Goal: Task Accomplishment & Management: Complete application form

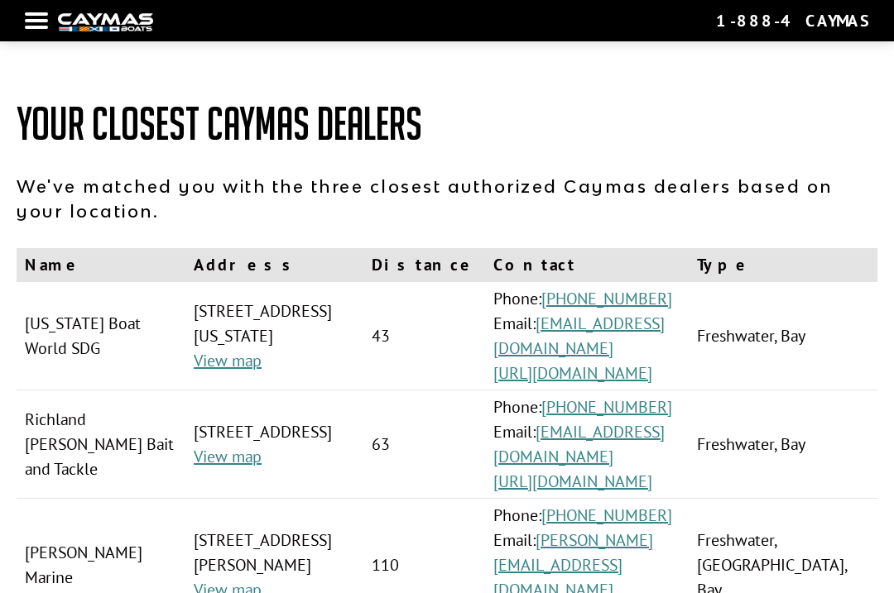
click at [39, 22] on div at bounding box center [36, 20] width 23 height 3
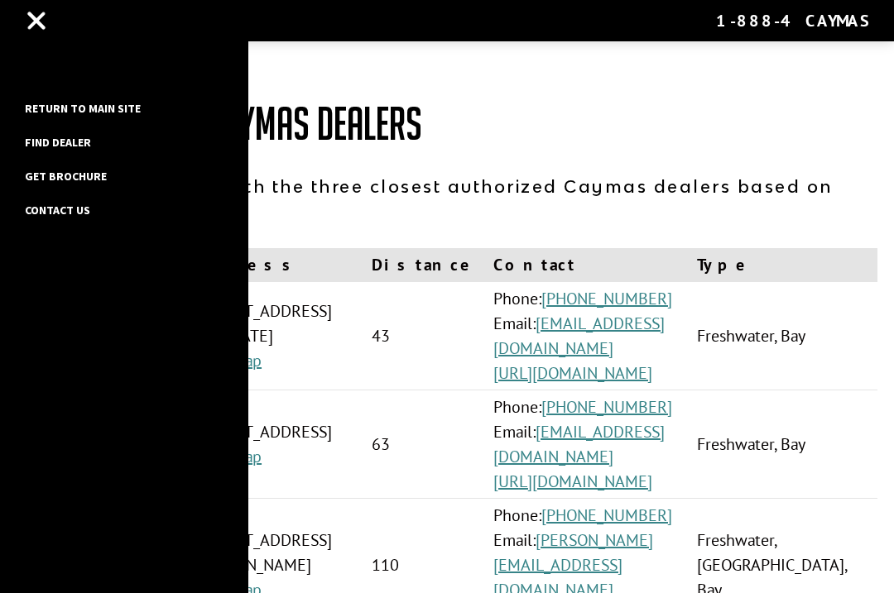
click at [63, 111] on link "Return to main site" at bounding box center [83, 109] width 132 height 22
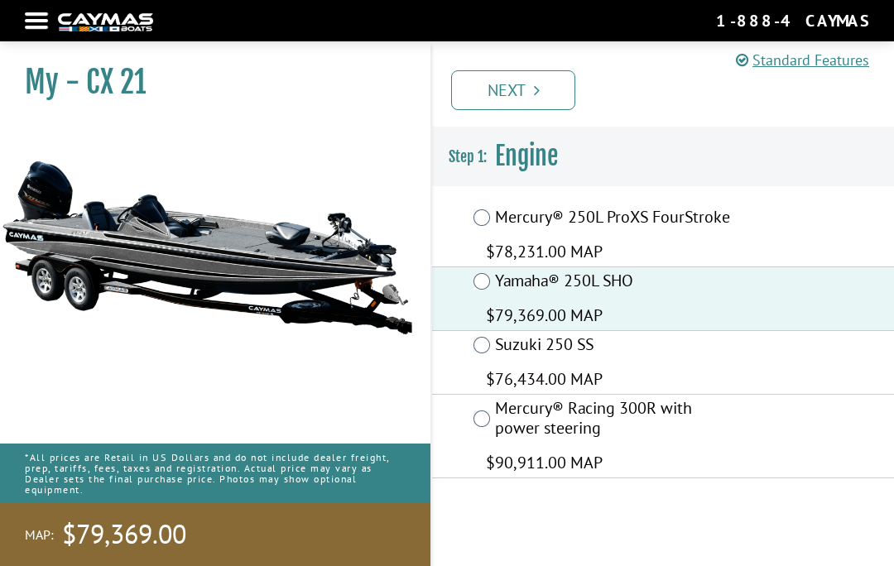
click at [504, 81] on link "Next" at bounding box center [513, 90] width 124 height 40
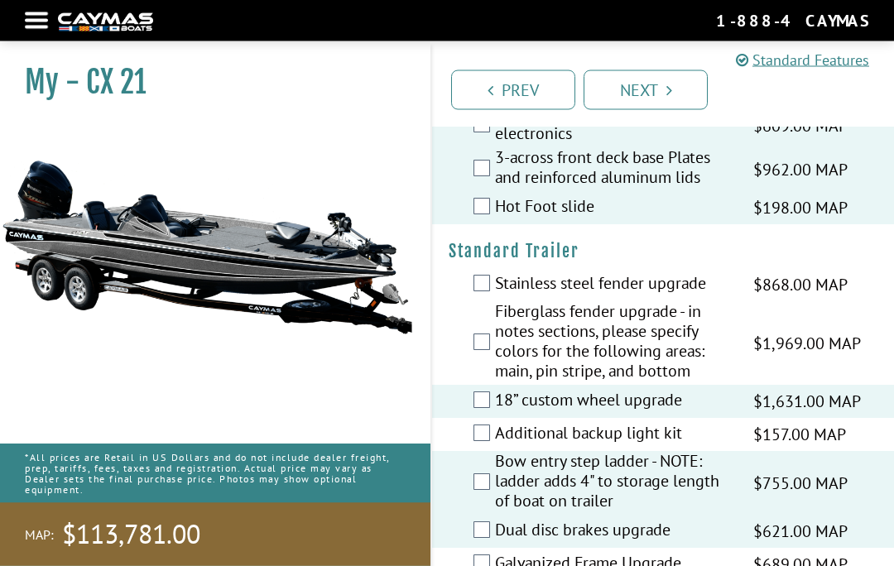
scroll to position [3118, 0]
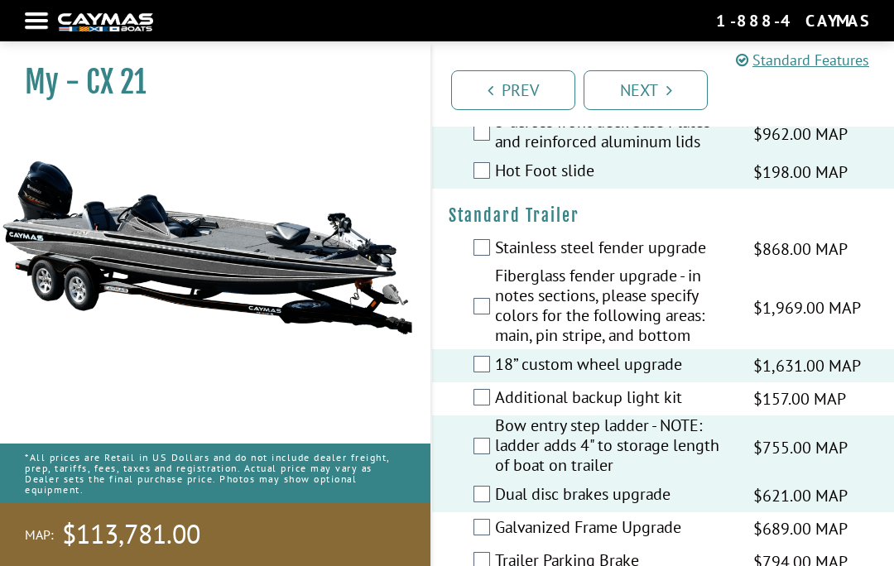
click at [633, 95] on link "Next" at bounding box center [645, 90] width 124 height 40
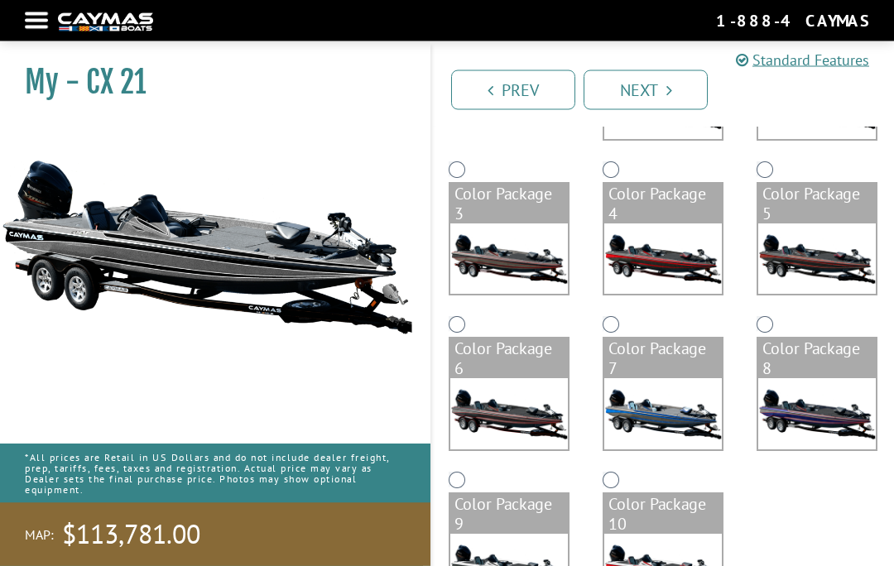
scroll to position [275, 0]
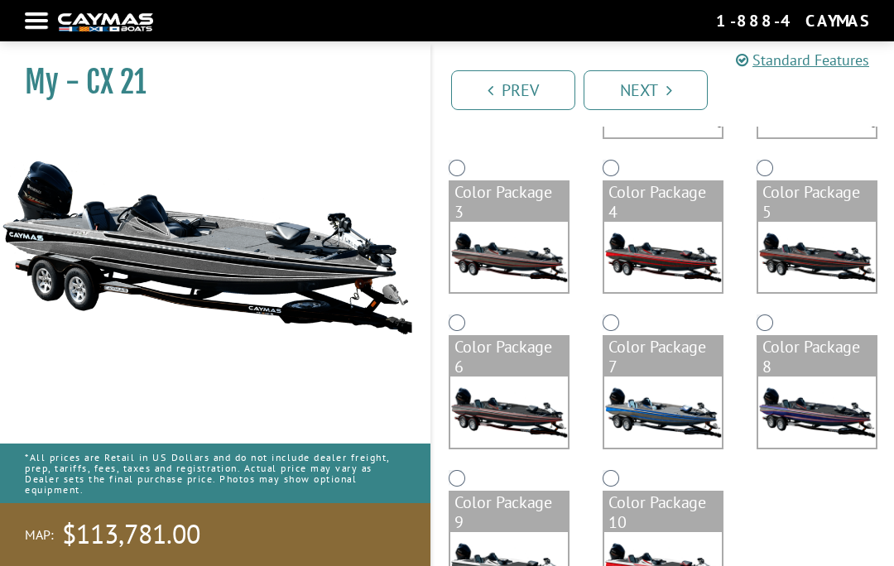
click at [482, 563] on img at bounding box center [508, 567] width 117 height 70
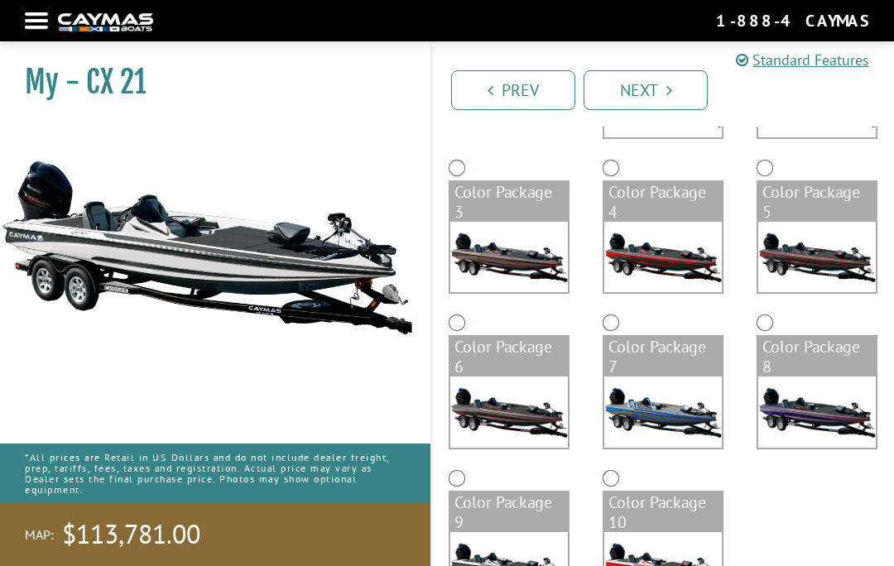
click at [648, 87] on link "Next" at bounding box center [645, 90] width 124 height 40
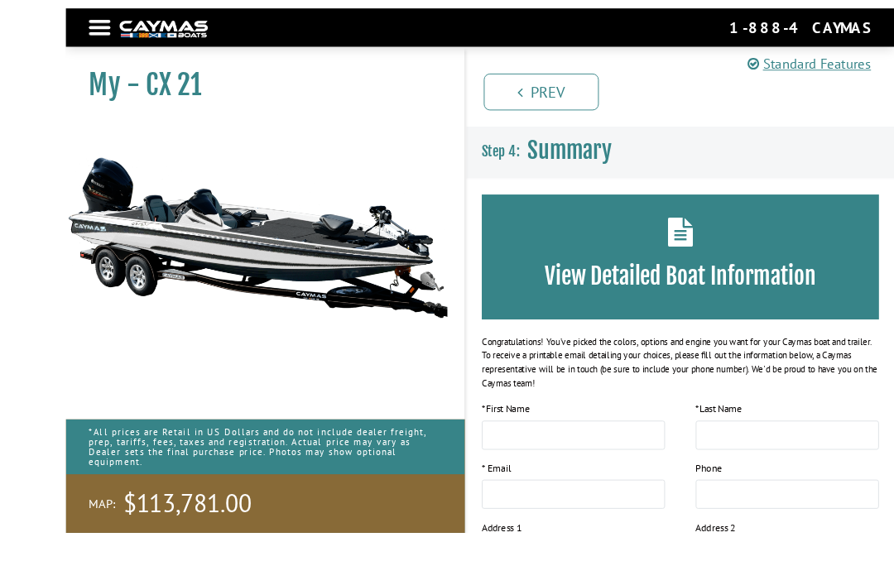
scroll to position [37, 0]
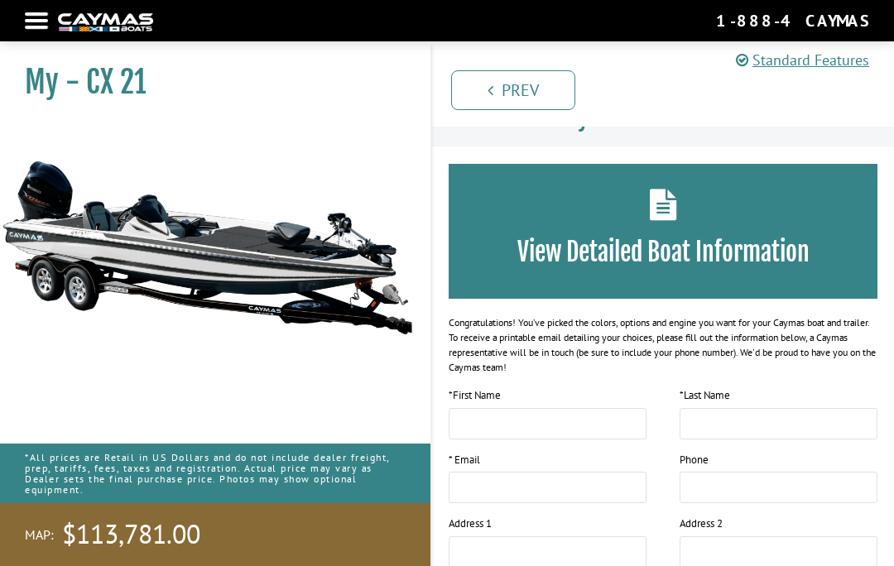
click at [512, 88] on link "Prev" at bounding box center [513, 90] width 124 height 40
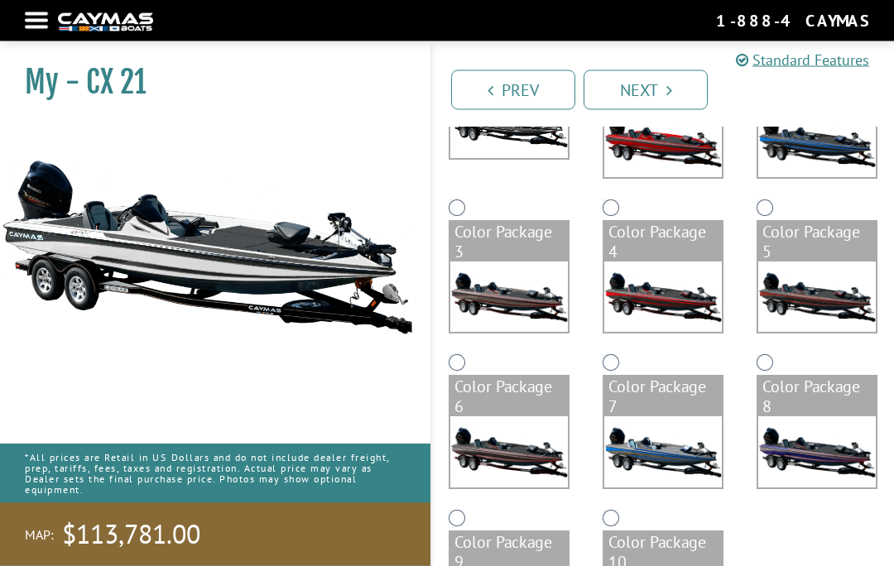
scroll to position [275, 0]
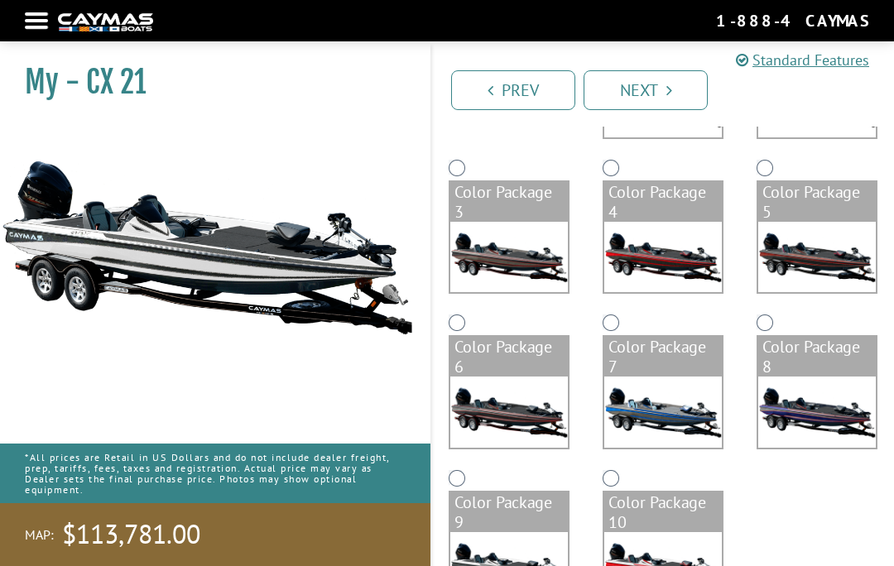
click at [648, 565] on img at bounding box center [662, 567] width 117 height 70
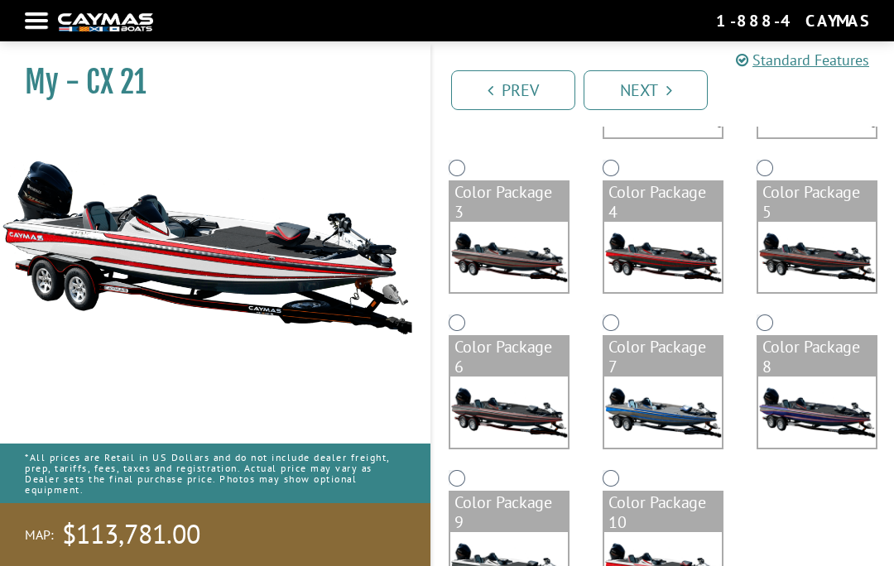
click at [795, 266] on img at bounding box center [816, 257] width 117 height 70
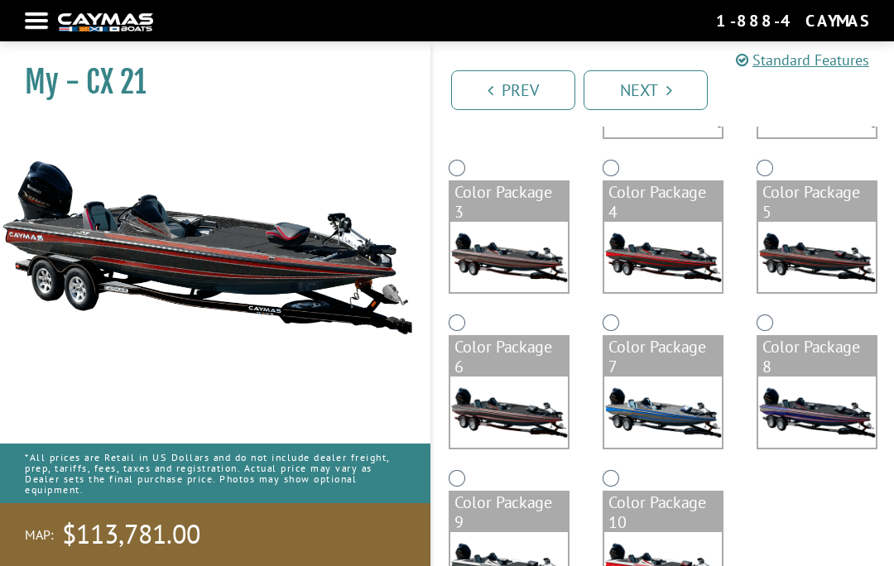
click at [502, 553] on img at bounding box center [508, 567] width 117 height 70
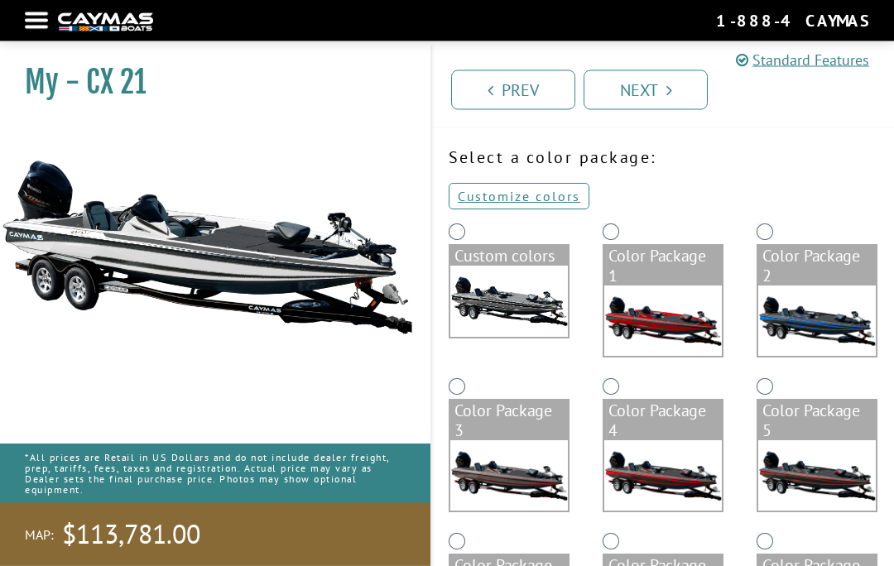
scroll to position [0, 0]
